Goal: Task Accomplishment & Management: Complete application form

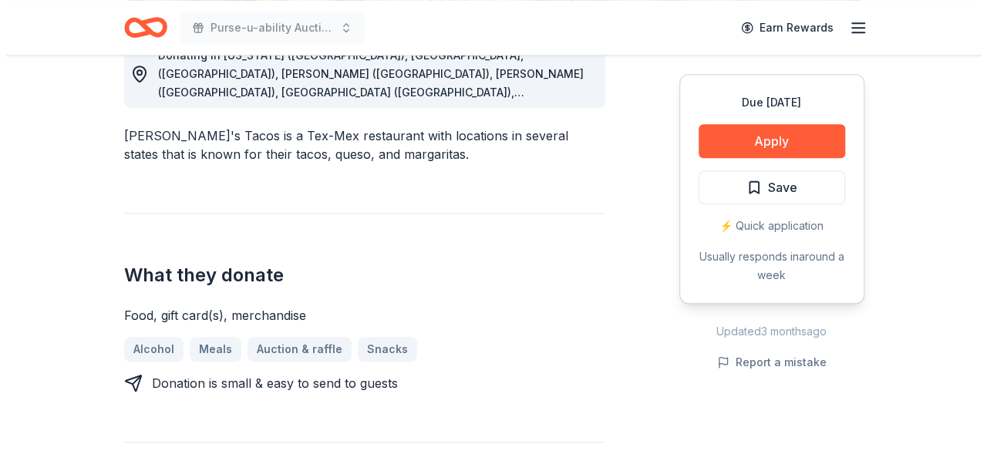
scroll to position [432, 0]
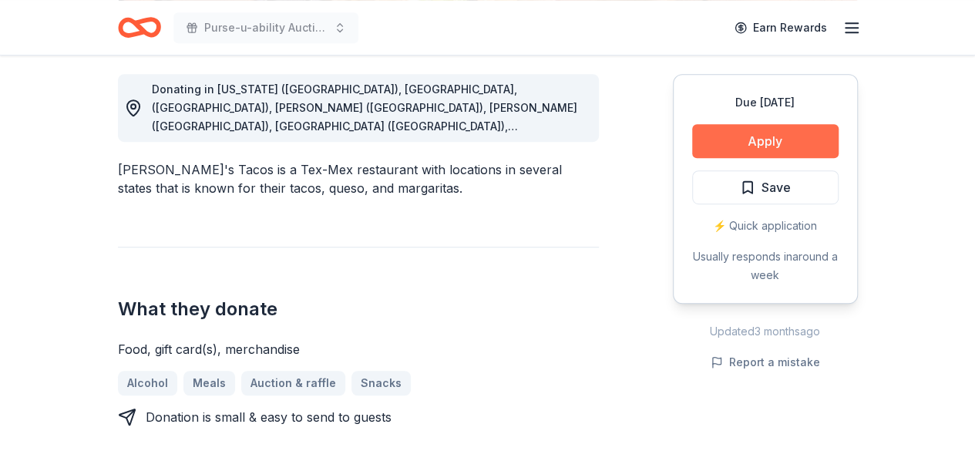
click at [745, 133] on button "Apply" at bounding box center [765, 141] width 147 height 34
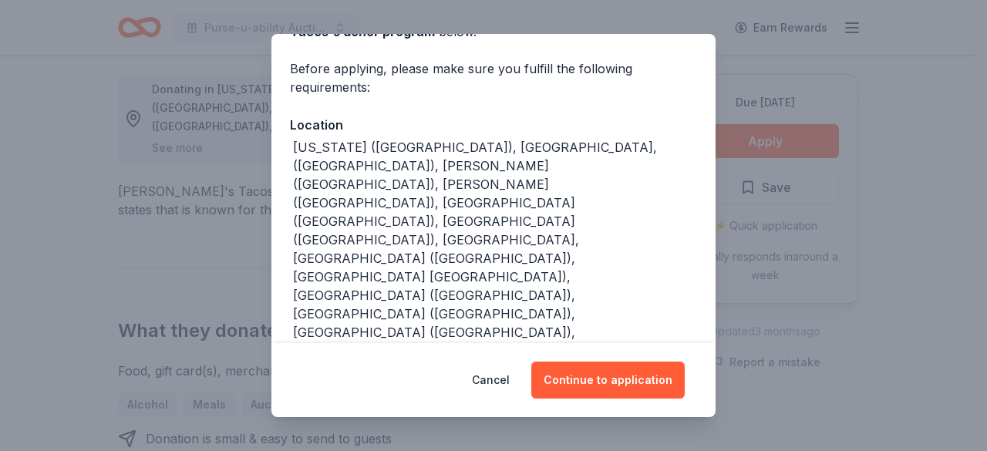
scroll to position [110, 0]
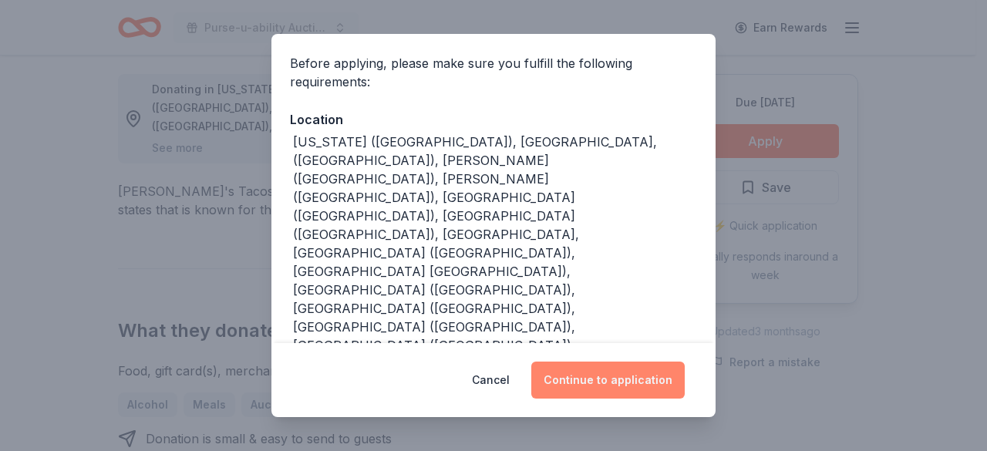
click at [609, 369] on button "Continue to application" at bounding box center [607, 380] width 153 height 37
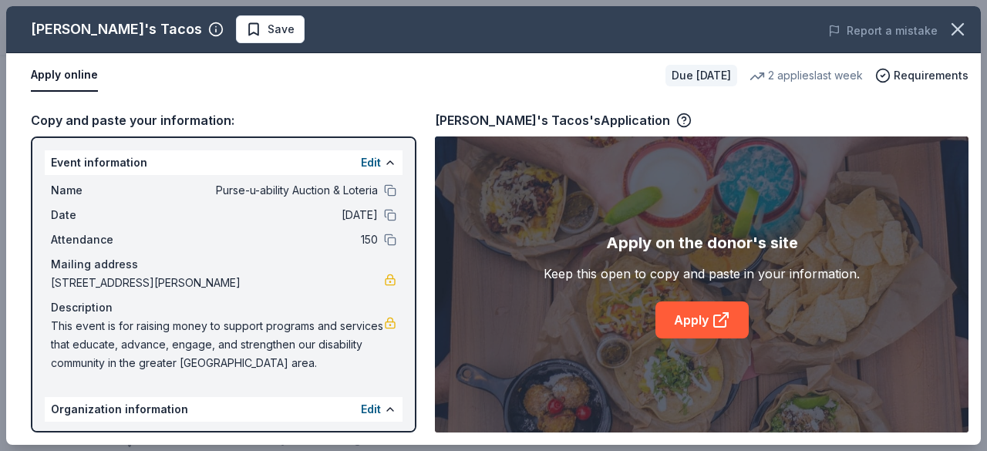
click at [609, 369] on div "Apply on the donor's site Keep this open to copy and paste in your information.…" at bounding box center [702, 284] width 534 height 296
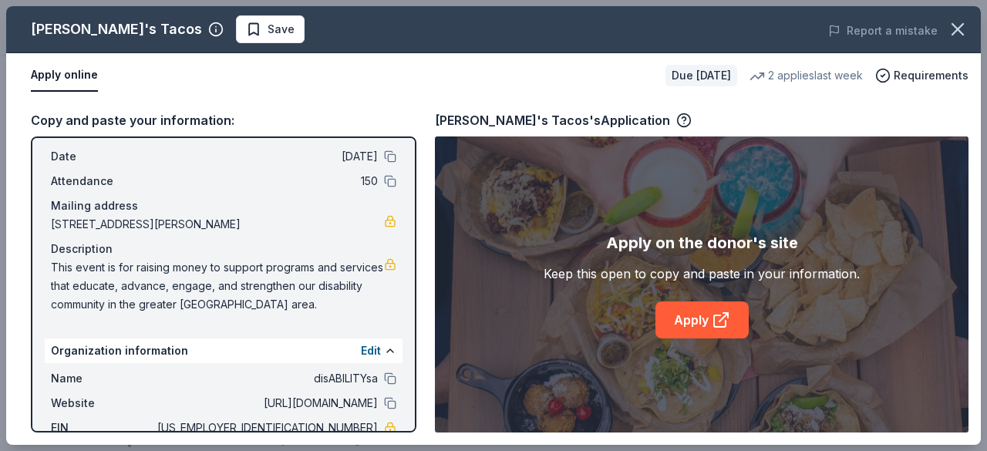
scroll to position [0, 0]
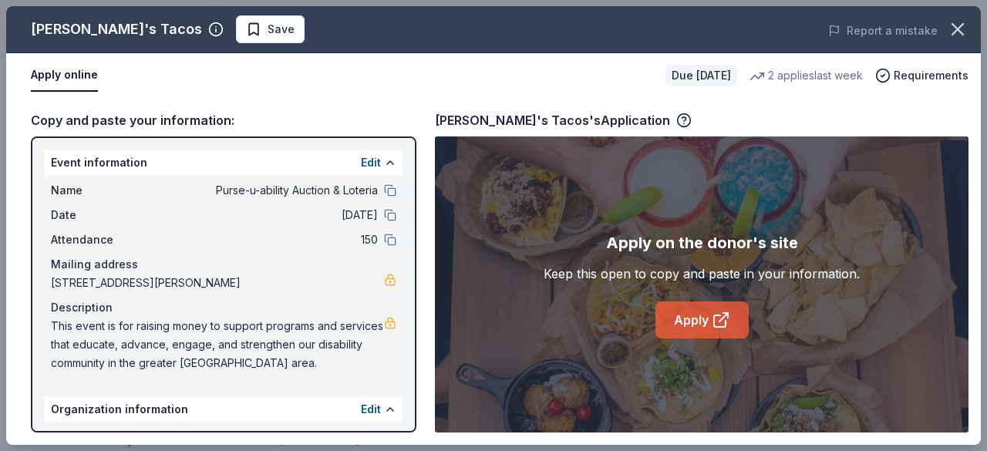
click at [677, 314] on link "Apply" at bounding box center [701, 320] width 93 height 37
click at [384, 187] on button at bounding box center [390, 190] width 12 height 12
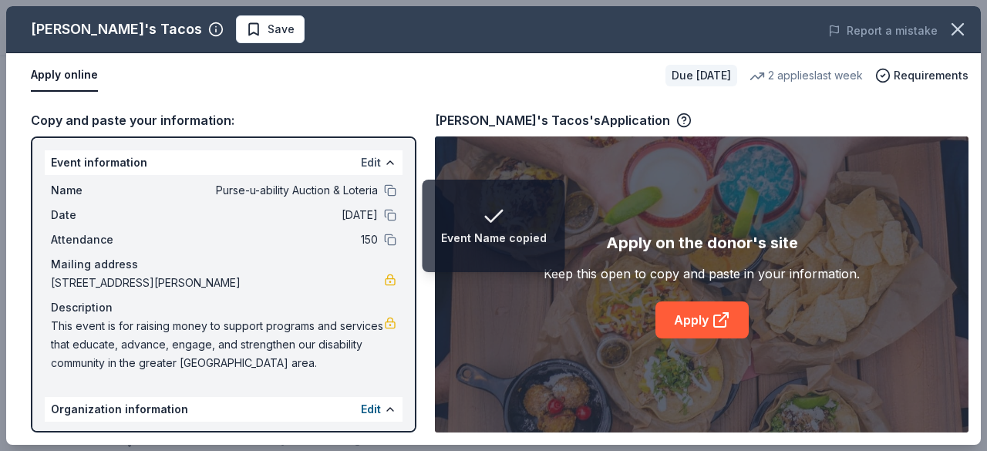
click at [367, 161] on button "Edit" at bounding box center [371, 162] width 20 height 19
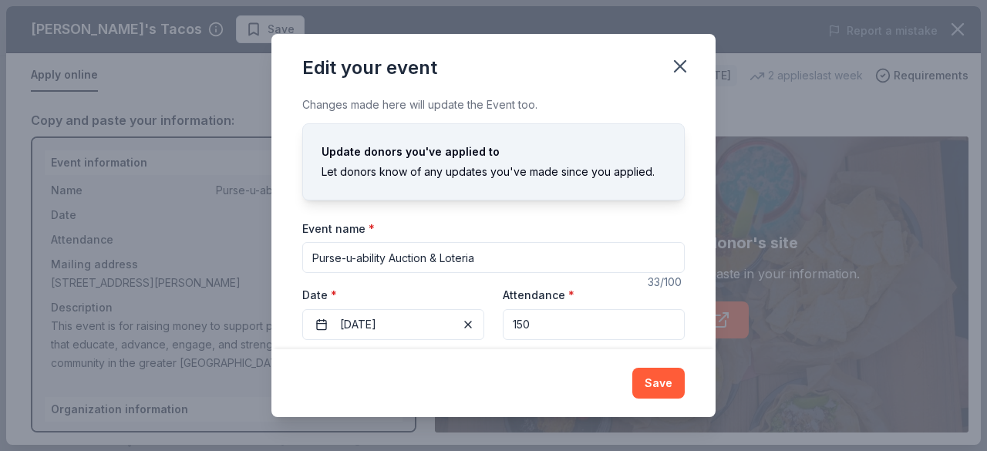
click at [628, 251] on input "Purse-u-ability Auction & Loteria" at bounding box center [493, 257] width 382 height 31
click at [685, 66] on icon "button" at bounding box center [680, 67] width 22 height 22
